Goal: Task Accomplishment & Management: Use online tool/utility

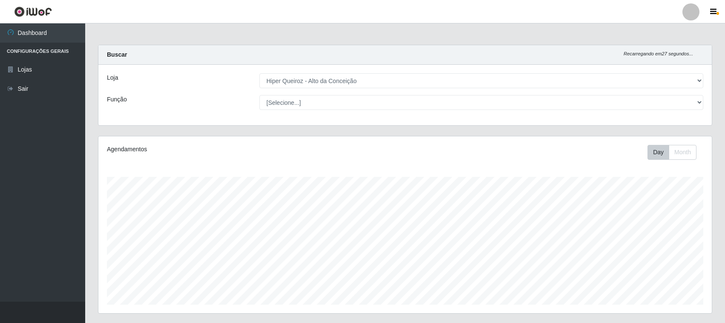
select select "515"
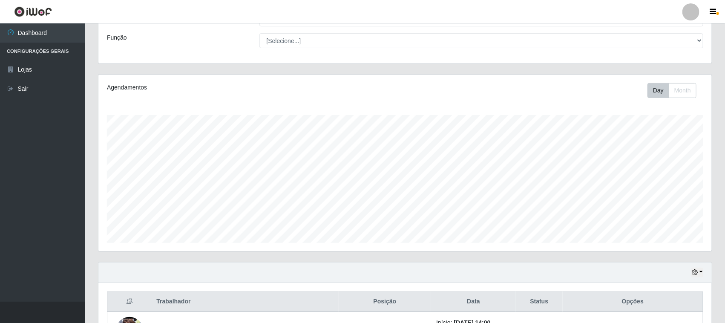
scroll to position [160, 0]
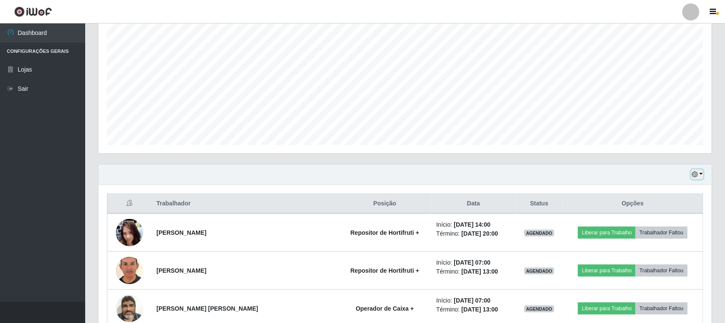
click at [697, 175] on icon "button" at bounding box center [695, 174] width 6 height 6
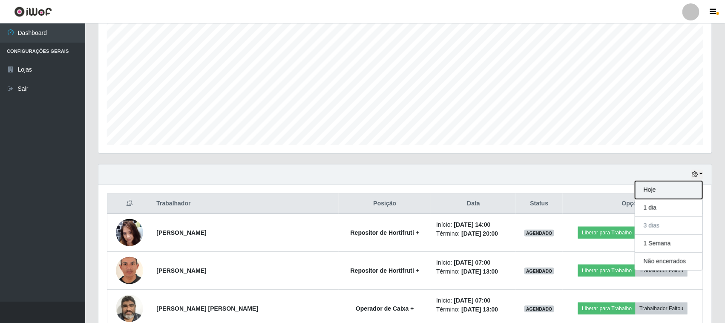
click at [652, 193] on button "Hoje" at bounding box center [668, 190] width 67 height 18
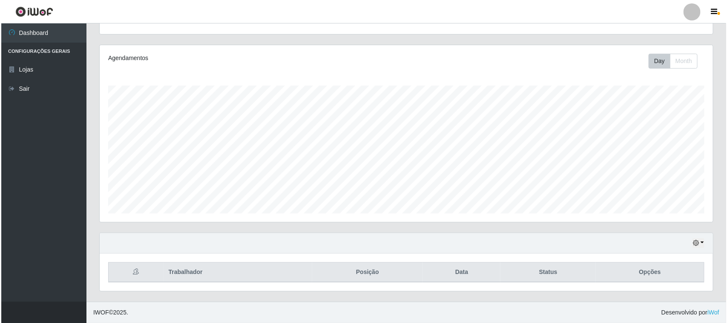
scroll to position [130, 0]
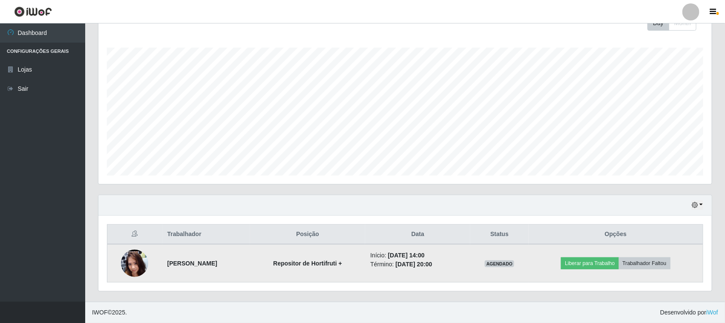
click at [132, 264] on img at bounding box center [134, 263] width 27 height 61
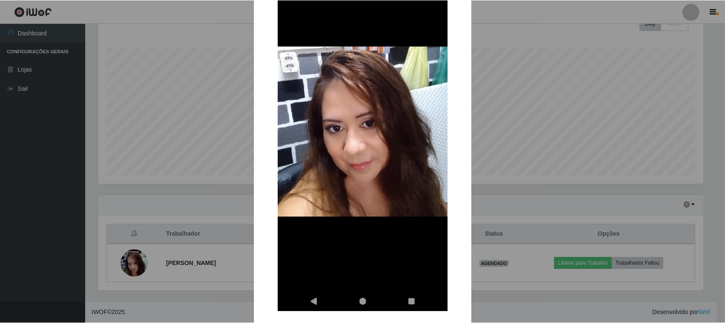
scroll to position [132, 0]
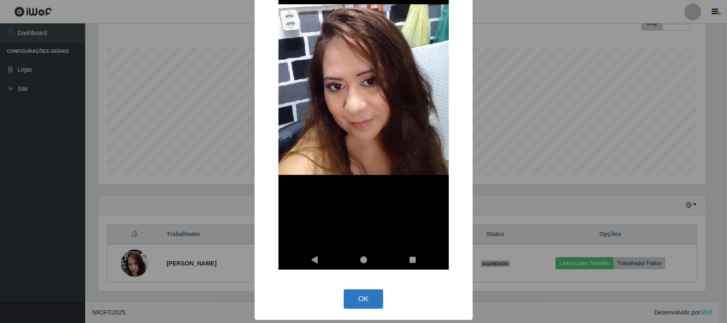
click at [361, 298] on button "OK" at bounding box center [364, 299] width 40 height 20
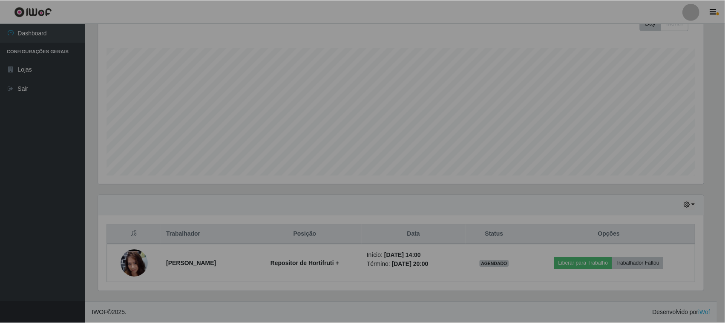
scroll to position [177, 613]
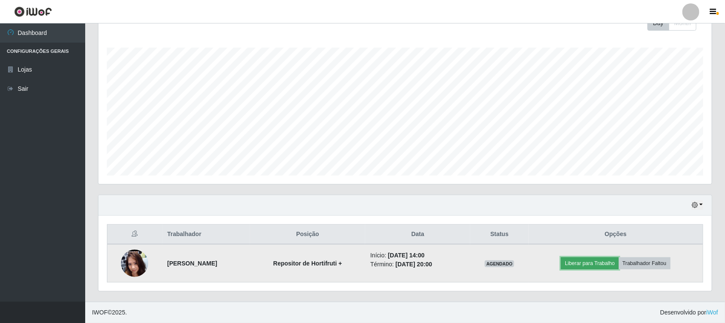
click at [577, 265] on button "Liberar para Trabalho" at bounding box center [589, 263] width 57 height 12
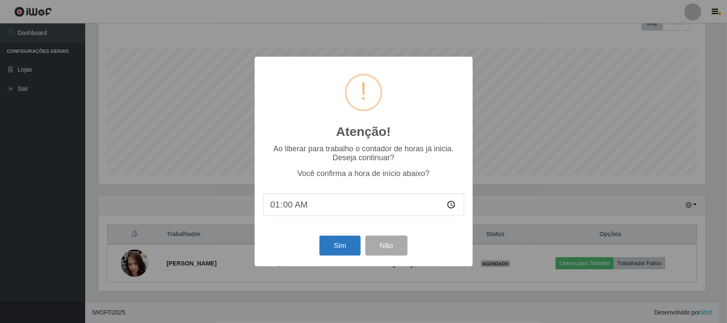
type input "14:00"
click at [337, 250] on button "Sim" at bounding box center [339, 246] width 41 height 20
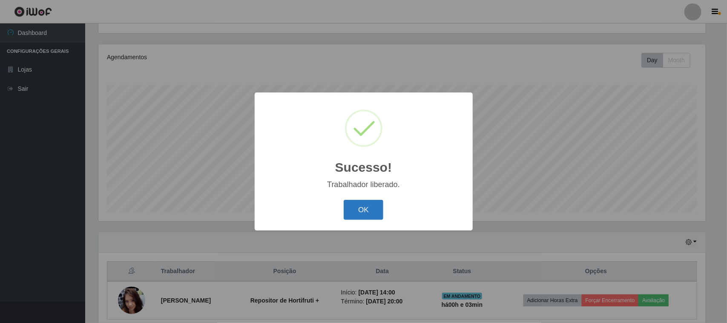
click at [372, 210] on button "OK" at bounding box center [364, 210] width 40 height 20
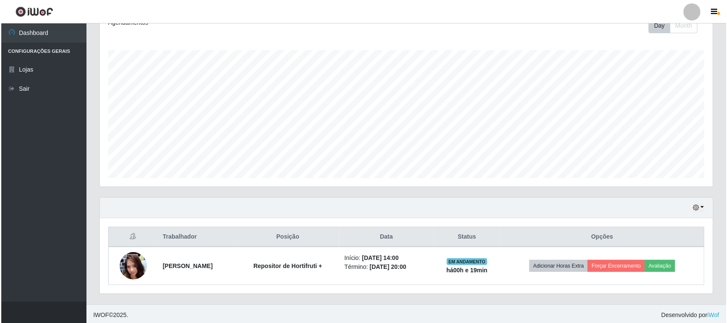
scroll to position [130, 0]
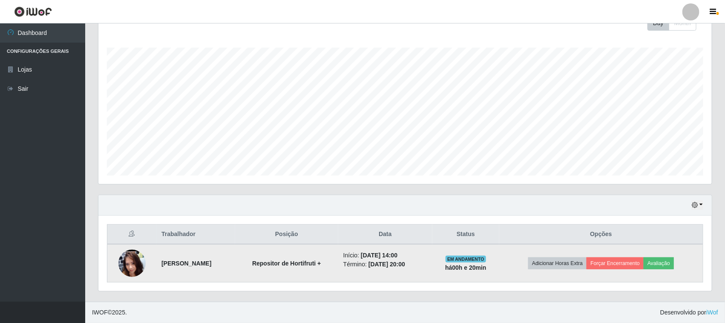
click at [130, 270] on img at bounding box center [131, 263] width 27 height 61
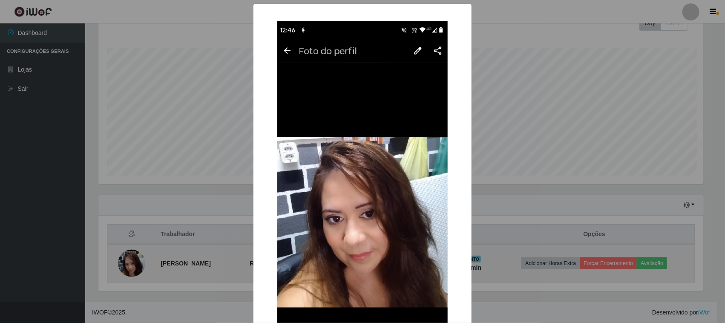
scroll to position [177, 607]
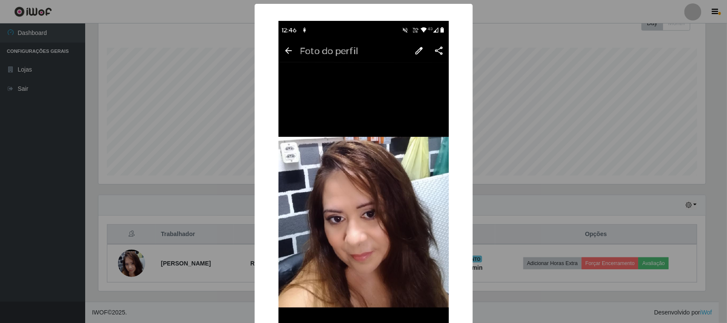
click at [183, 63] on div "× OK Cancel" at bounding box center [363, 161] width 727 height 323
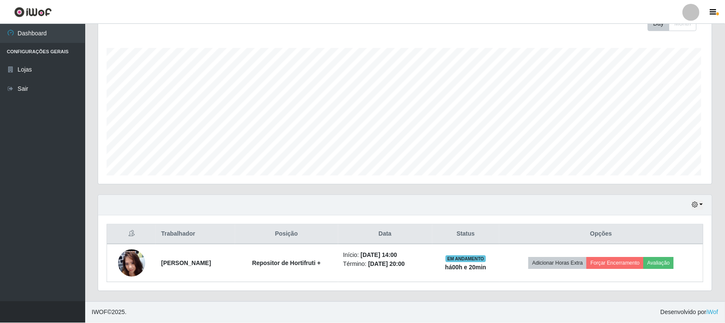
scroll to position [177, 613]
